Goal: Information Seeking & Learning: Check status

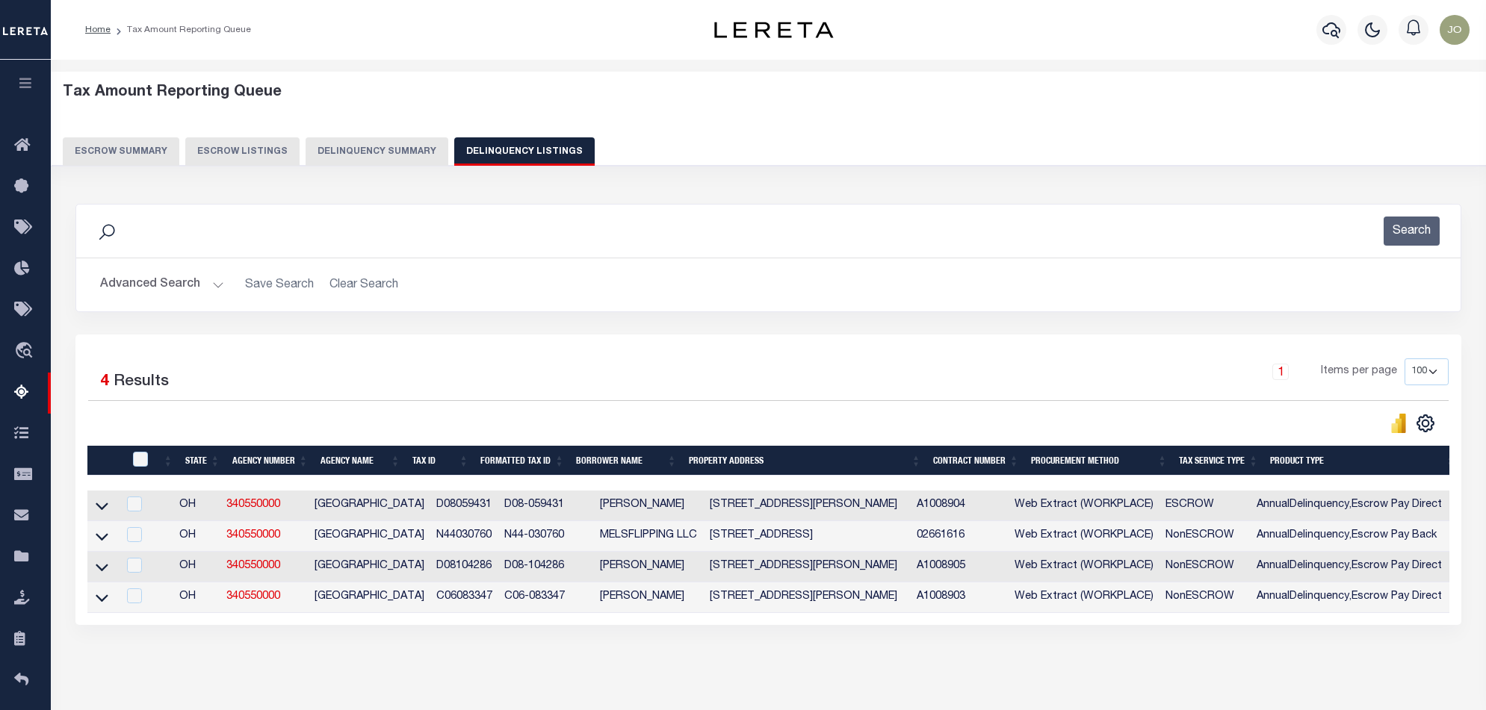
select select
select select "100"
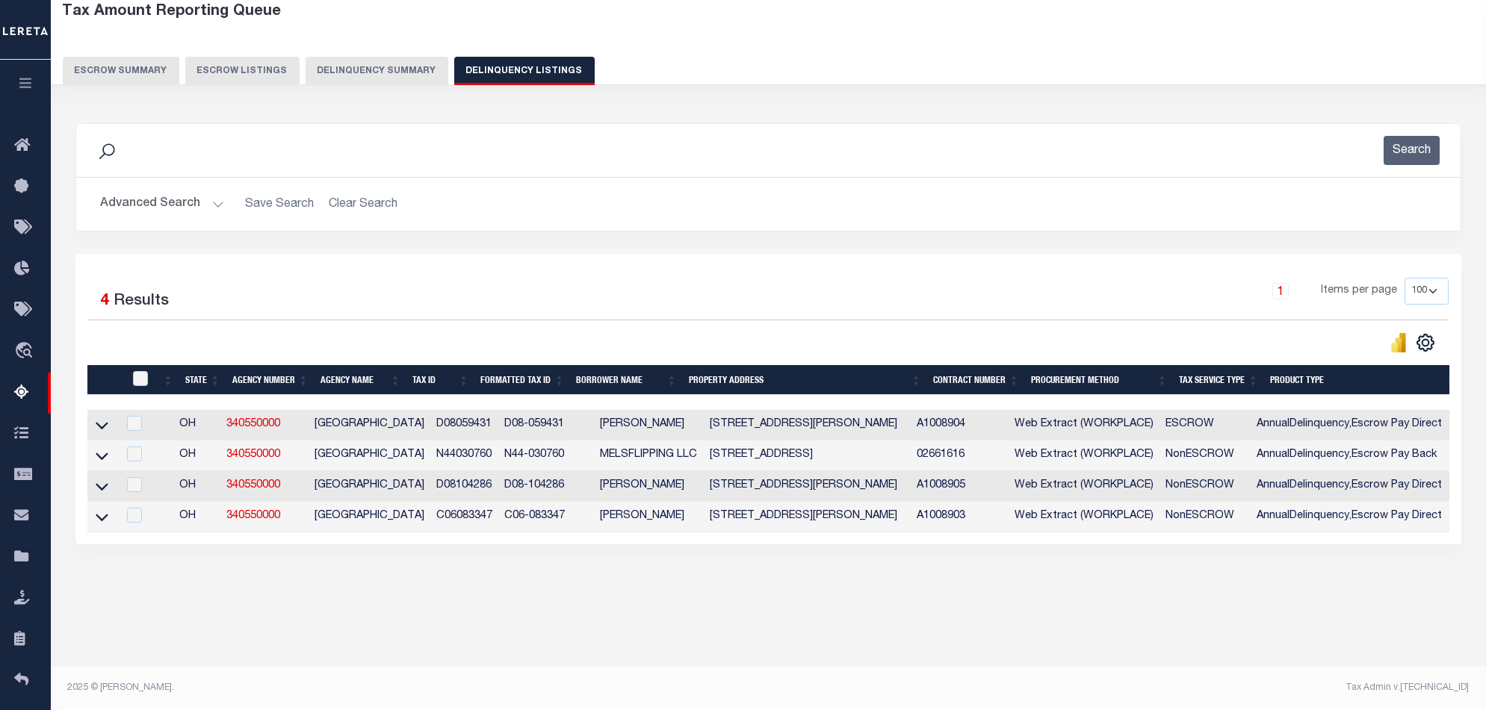
click at [343, 82] on button "Delinquency Summary" at bounding box center [377, 71] width 143 height 28
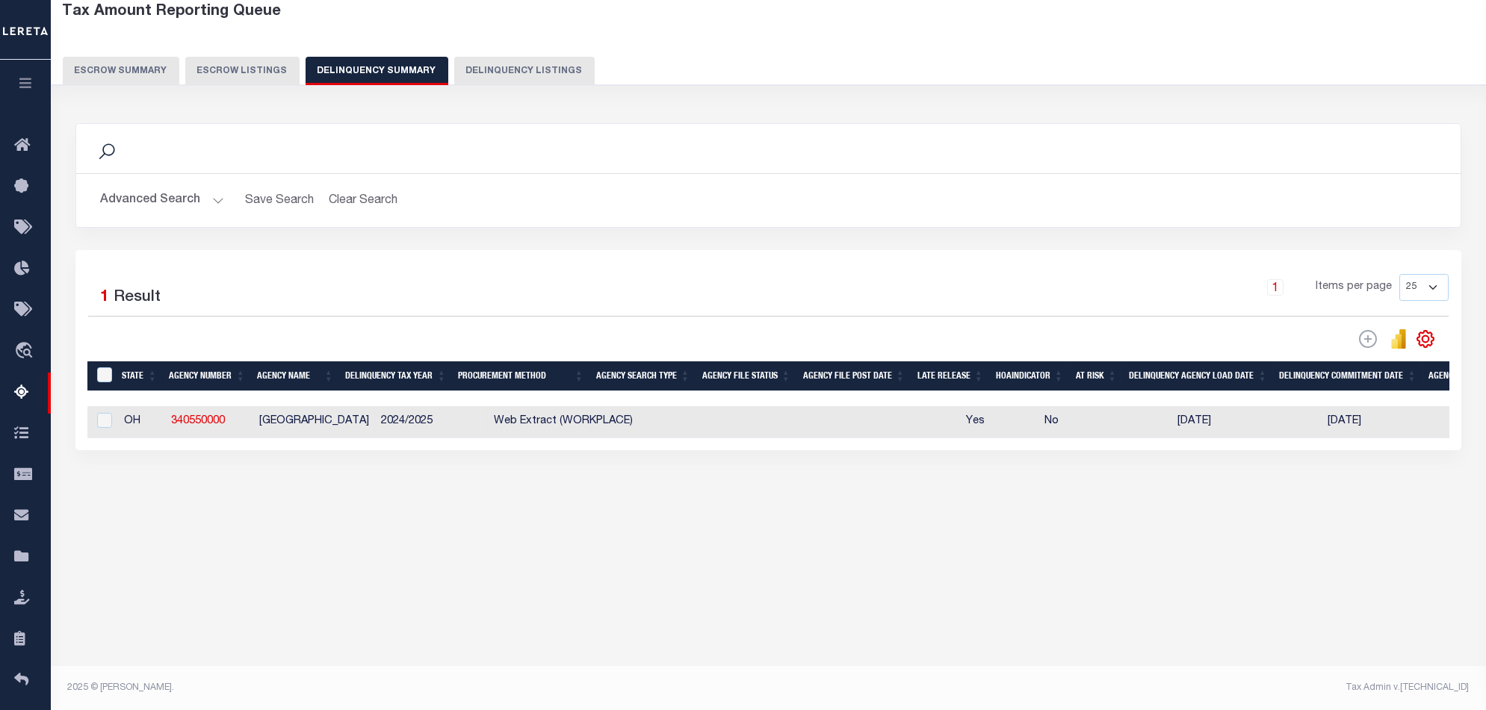
click at [185, 205] on button "Advanced Search" at bounding box center [162, 200] width 124 height 29
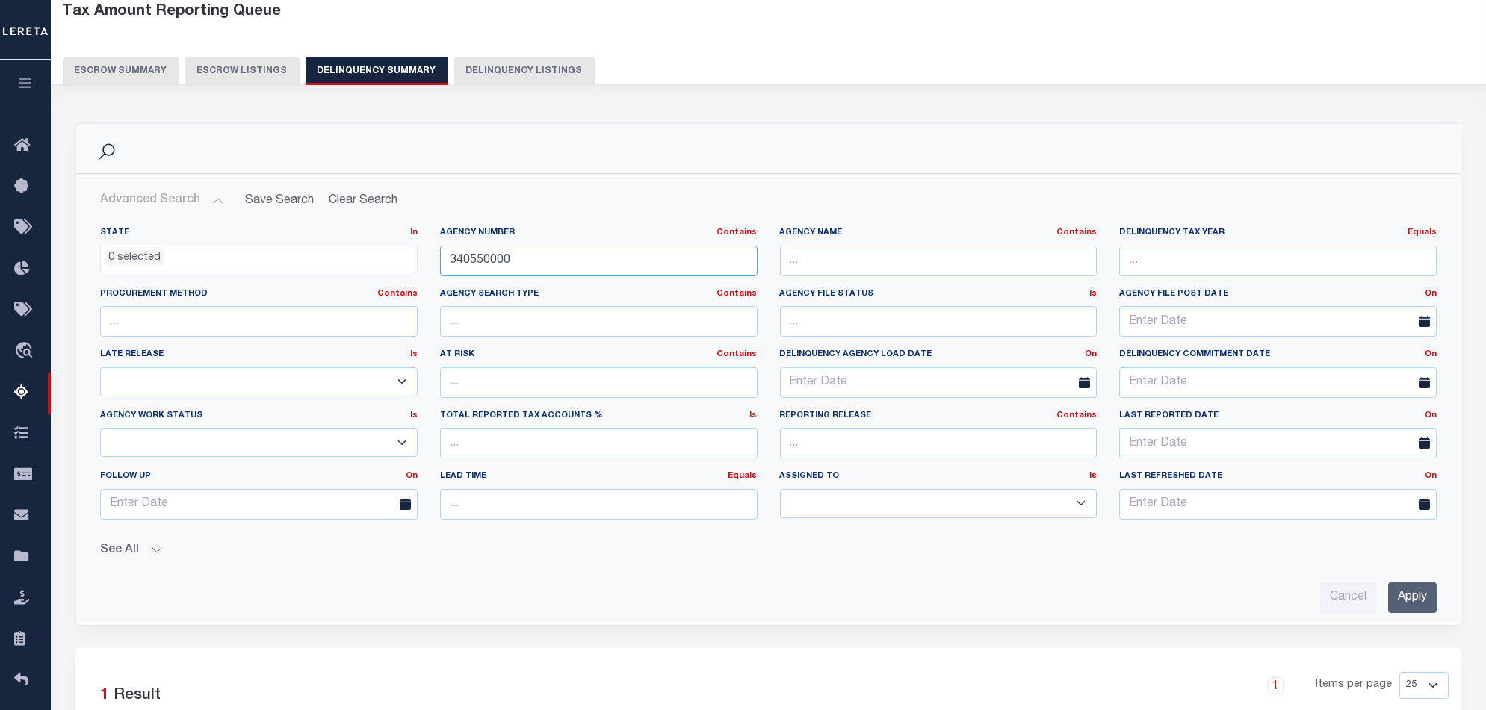
click at [576, 246] on input "340550000" at bounding box center [598, 261] width 317 height 31
click at [578, 244] on div "Agency Number Contains Contains Is 340550000" at bounding box center [598, 251] width 317 height 49
click at [574, 263] on input "340550000" at bounding box center [598, 261] width 317 height 31
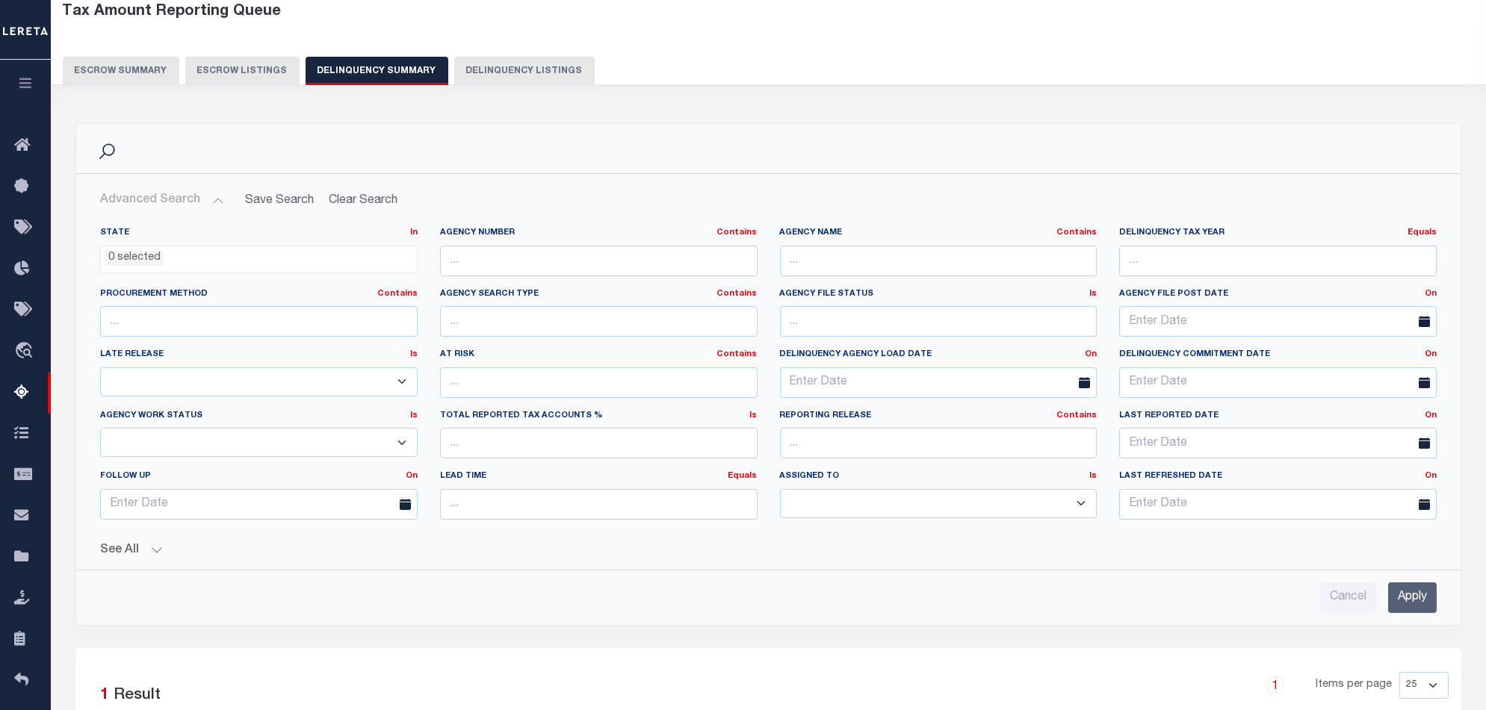
click at [866, 238] on label "Agency Name Contains Contains Is" at bounding box center [938, 233] width 317 height 13
click at [860, 272] on input "text" at bounding box center [938, 261] width 317 height 31
type input "[PERSON_NAME]"
click at [1415, 595] on input "Apply" at bounding box center [1412, 598] width 49 height 31
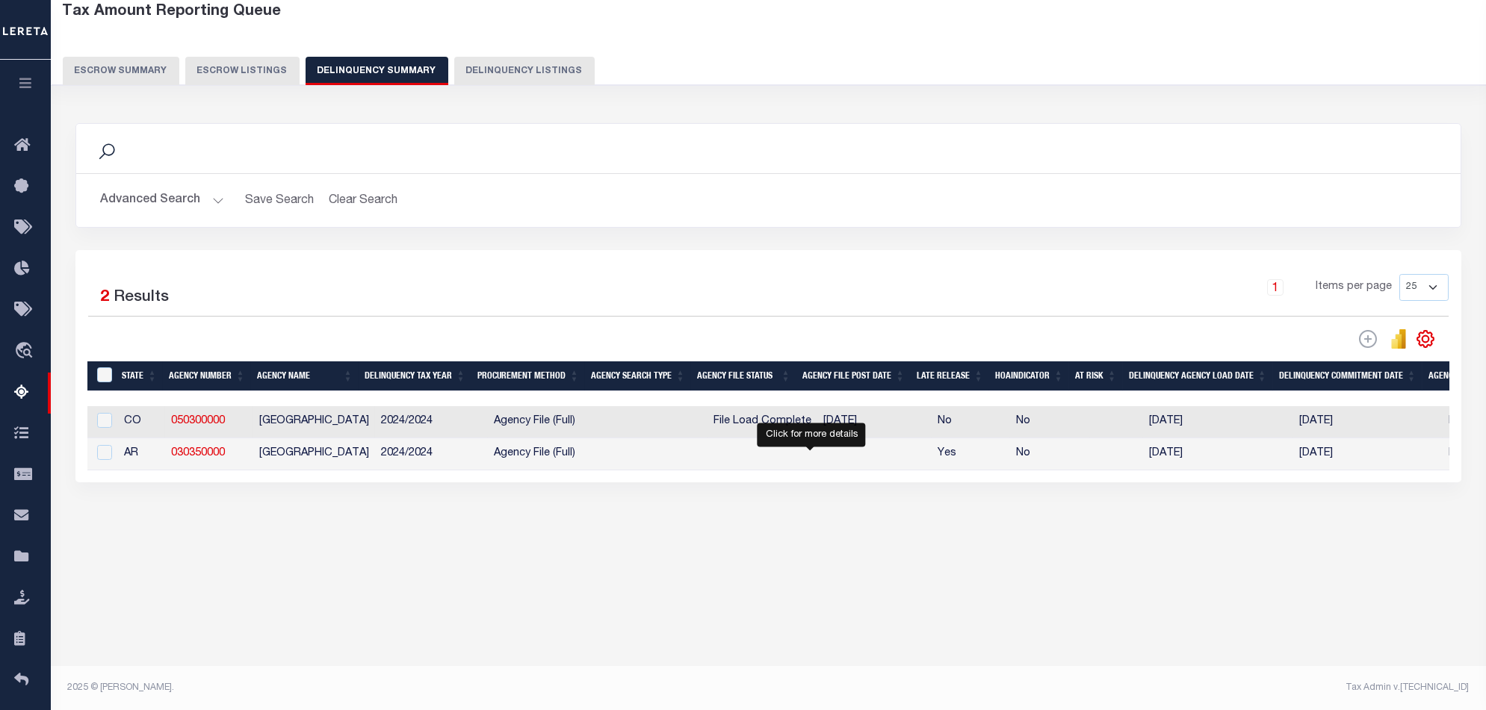
select select "100"
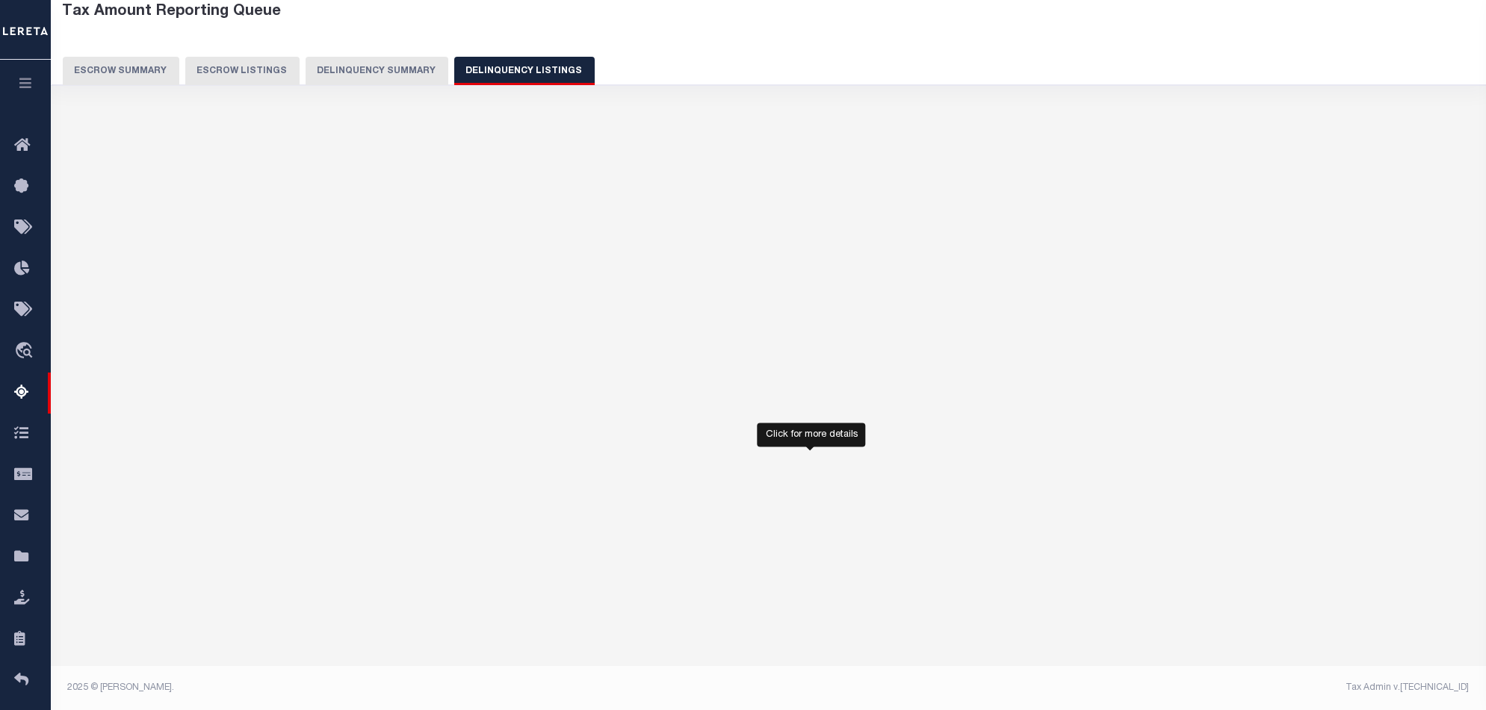
select select "100"
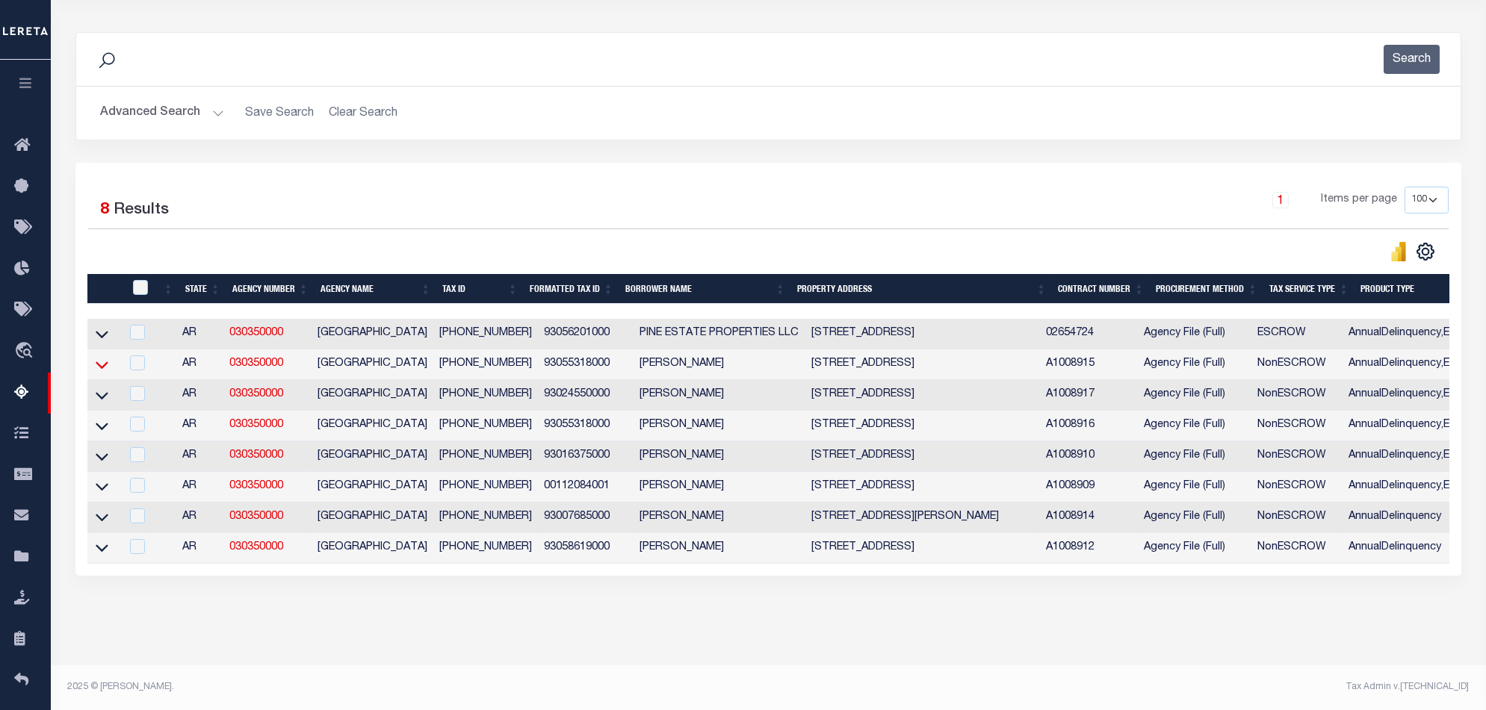
click at [104, 359] on icon at bounding box center [102, 365] width 13 height 16
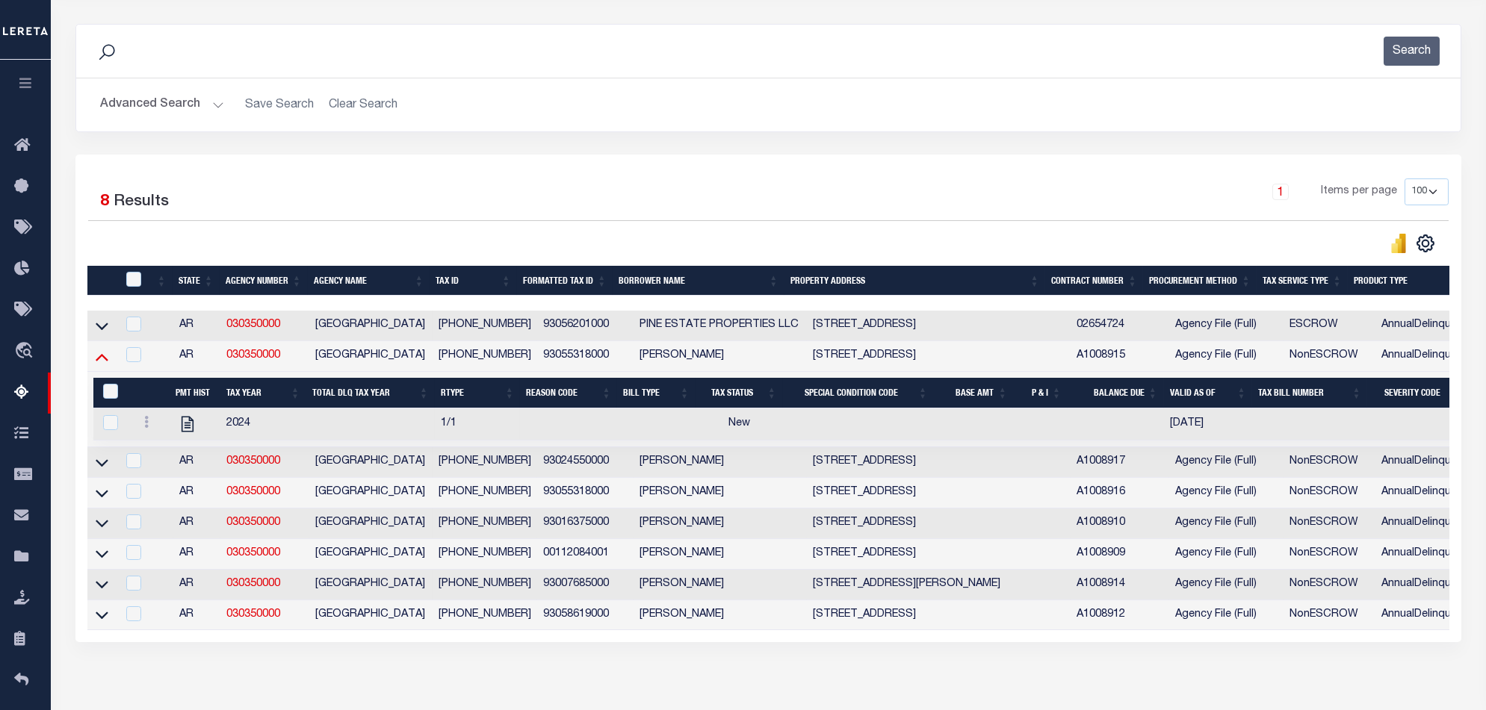
click at [102, 365] on icon at bounding box center [102, 357] width 13 height 16
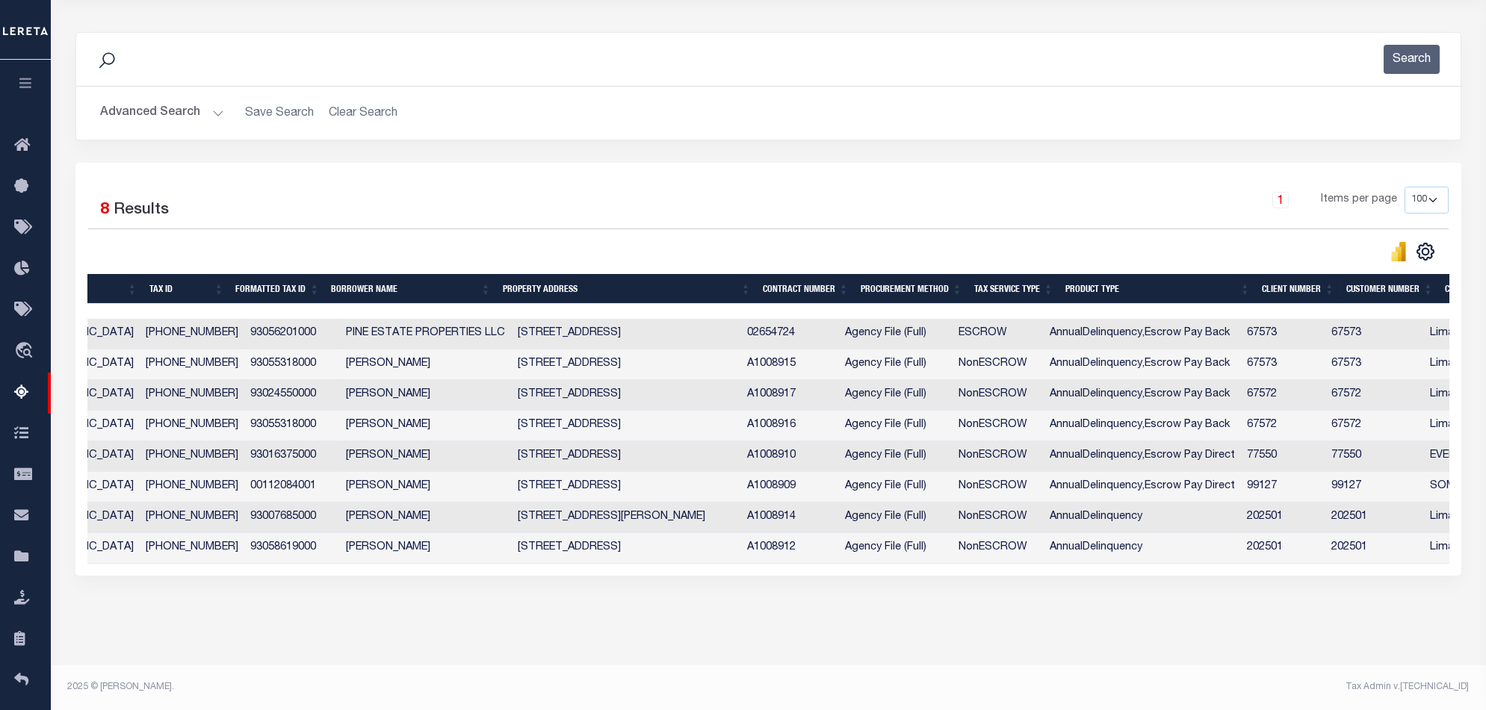
scroll to position [0, 410]
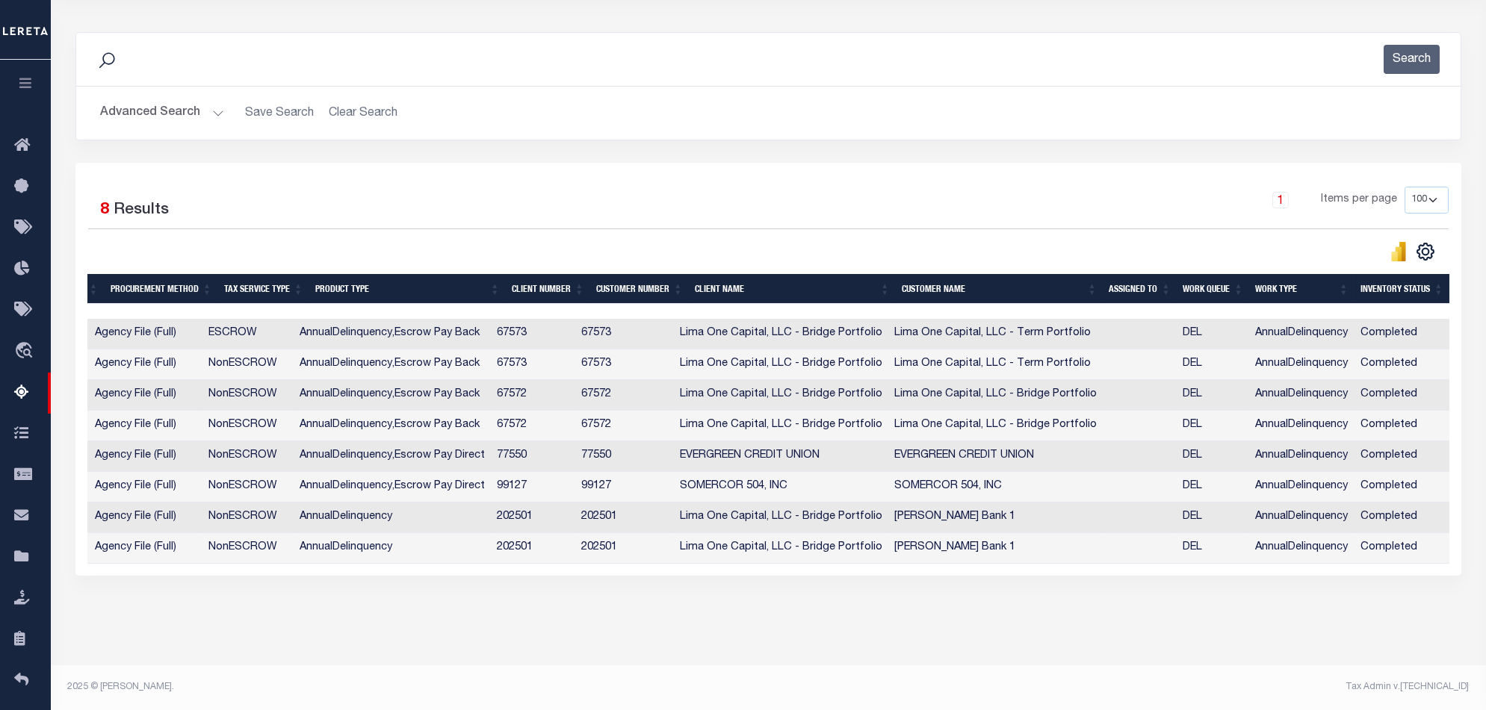
drag, startPoint x: 1138, startPoint y: 574, endPoint x: 1061, endPoint y: 575, distance: 76.2
click at [1061, 575] on div "Selected 8 Results 1 Items per page 10 25 50 100 500" at bounding box center [768, 369] width 1386 height 413
